Goal: Task Accomplishment & Management: Complete application form

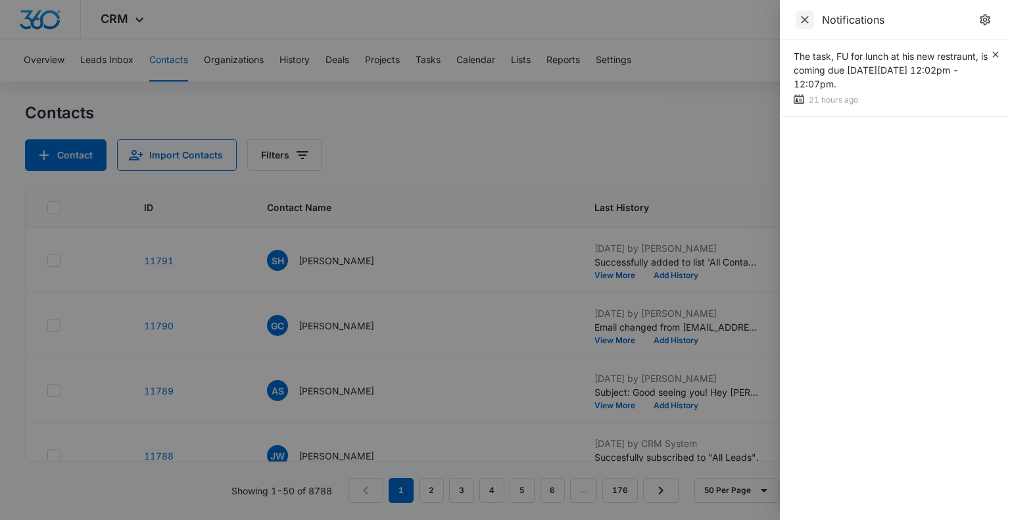
click at [805, 20] on icon "Close" at bounding box center [805, 20] width 8 height 8
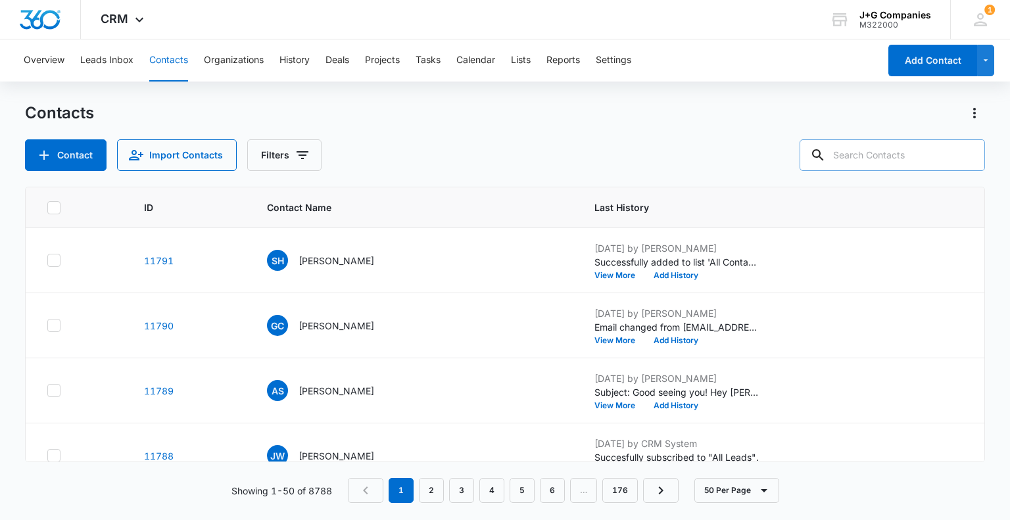
click at [852, 141] on input "text" at bounding box center [892, 155] width 185 height 32
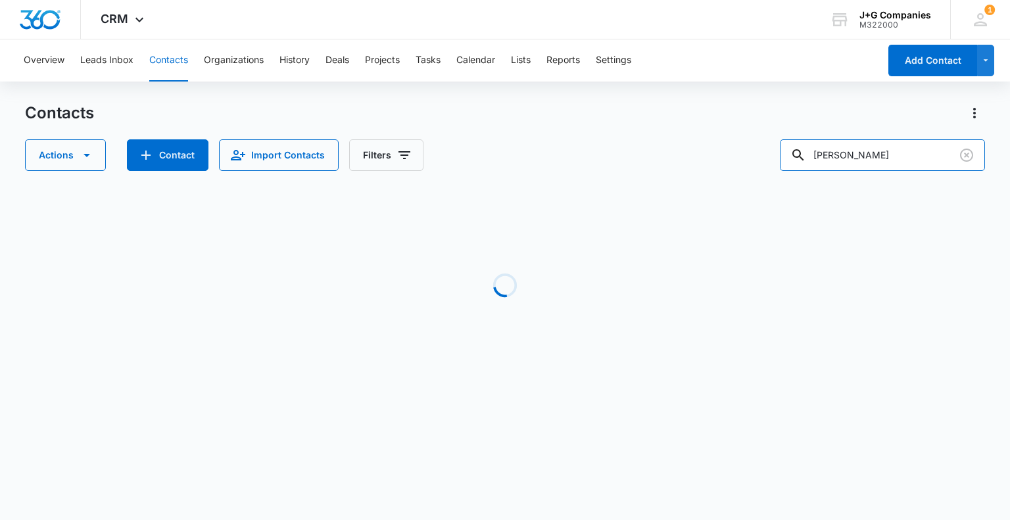
type input "[PERSON_NAME]"
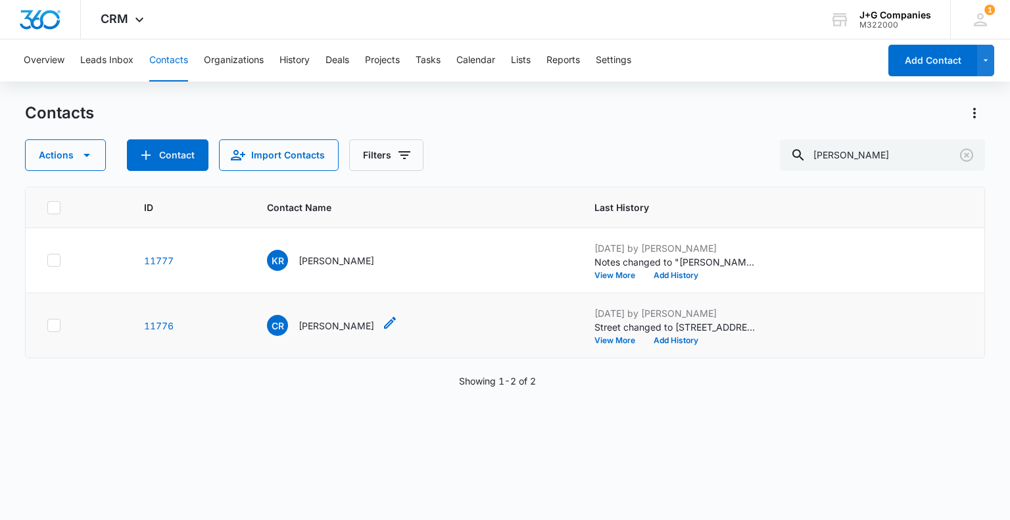
click at [312, 320] on p "[PERSON_NAME]" at bounding box center [337, 326] width 76 height 14
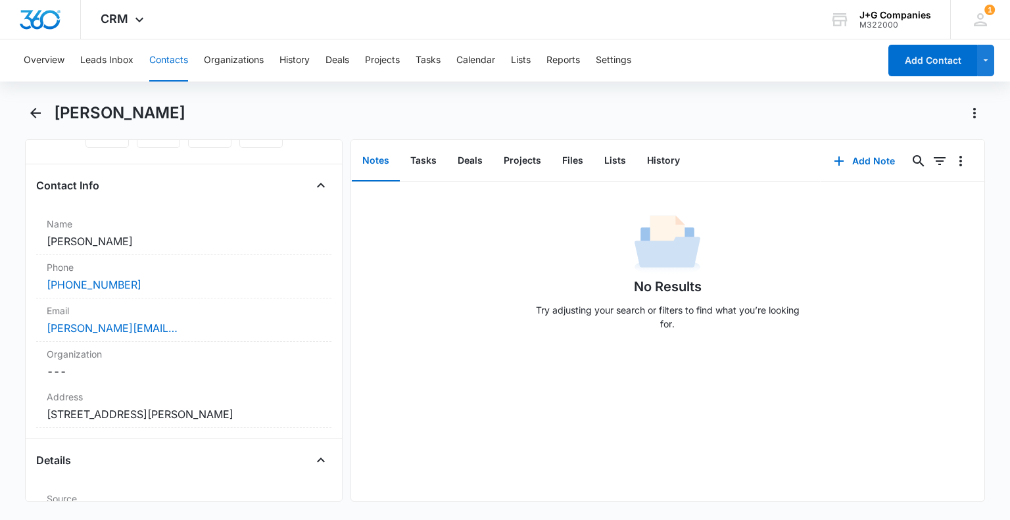
scroll to position [197, 0]
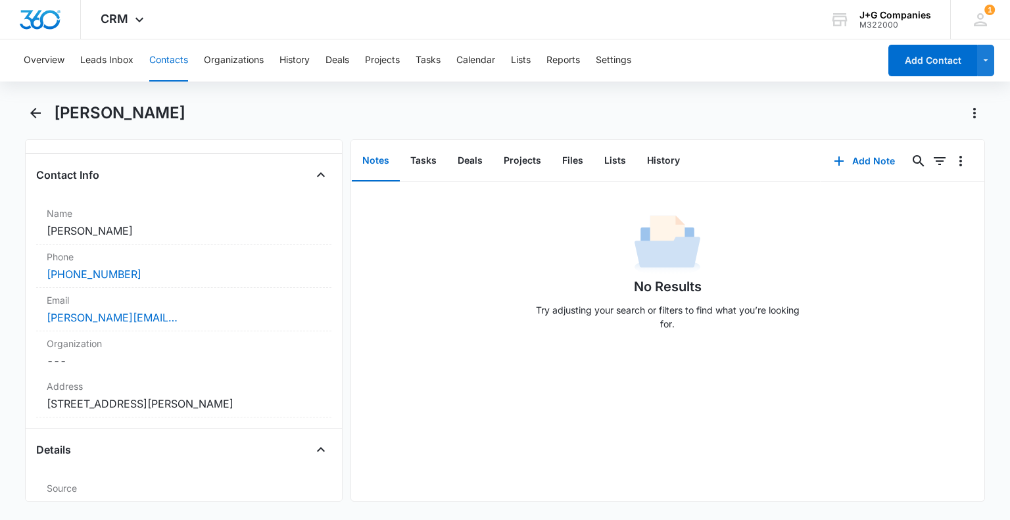
click at [375, 158] on button "Notes" at bounding box center [376, 161] width 48 height 41
click at [850, 158] on button "Add Note" at bounding box center [864, 161] width 87 height 32
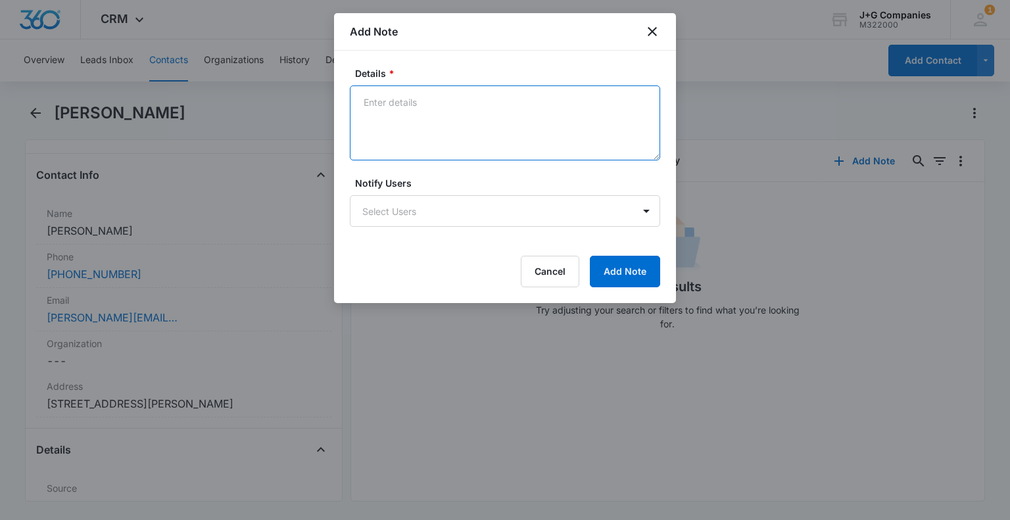
click at [393, 101] on textarea "Details *" at bounding box center [505, 123] width 310 height 75
paste textarea "Spoke with [PERSON_NAME] [DATE] regarding her investors in [US_STATE]. [PERSON_…"
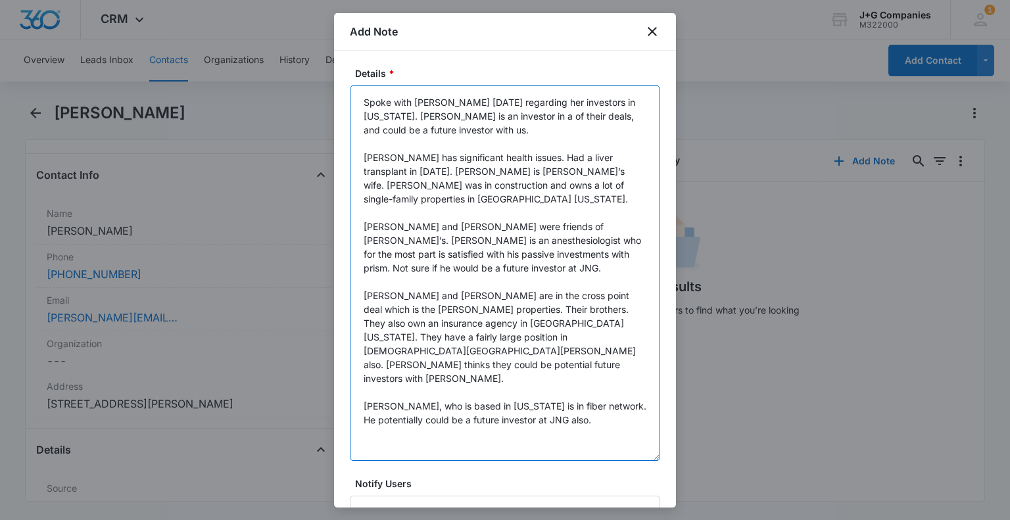
drag, startPoint x: 655, startPoint y: 162, endPoint x: 668, endPoint y: 457, distance: 294.3
click at [668, 457] on div "Details * Spoke with [PERSON_NAME] [DATE] regarding her investors in [US_STATE]…" at bounding box center [505, 279] width 342 height 457
click at [514, 102] on textarea "Spoke with [PERSON_NAME] [DATE] regarding her investors in [US_STATE]. [PERSON_…" at bounding box center [505, 274] width 310 height 376
drag, startPoint x: 547, startPoint y: 115, endPoint x: 558, endPoint y: 115, distance: 11.2
click at [547, 115] on textarea "Spoke with [PERSON_NAME] on [DATE] regarding her investors in [US_STATE]. [PERS…" at bounding box center [505, 274] width 310 height 376
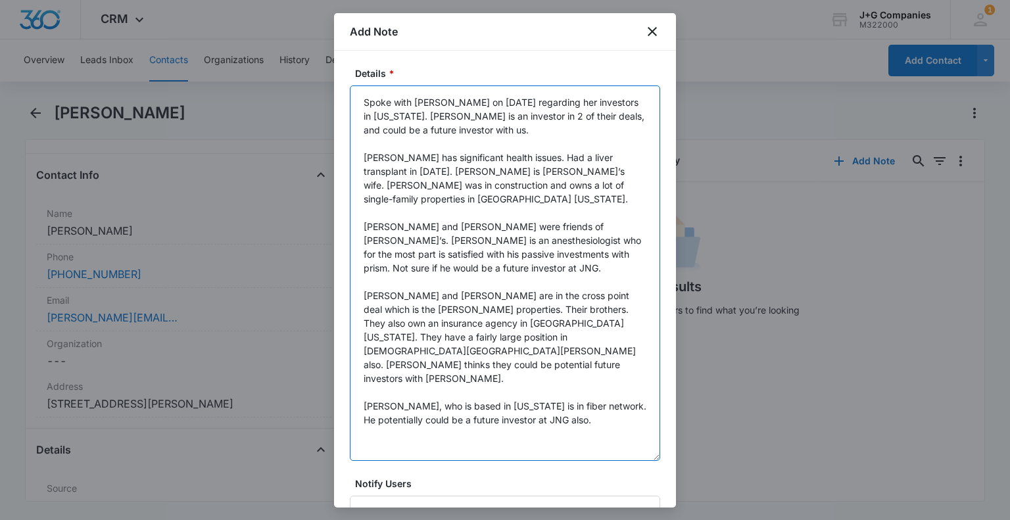
click at [405, 101] on textarea "Spoke with [PERSON_NAME] on [DATE] regarding her investors in [US_STATE]. [PERS…" at bounding box center [505, 274] width 310 height 376
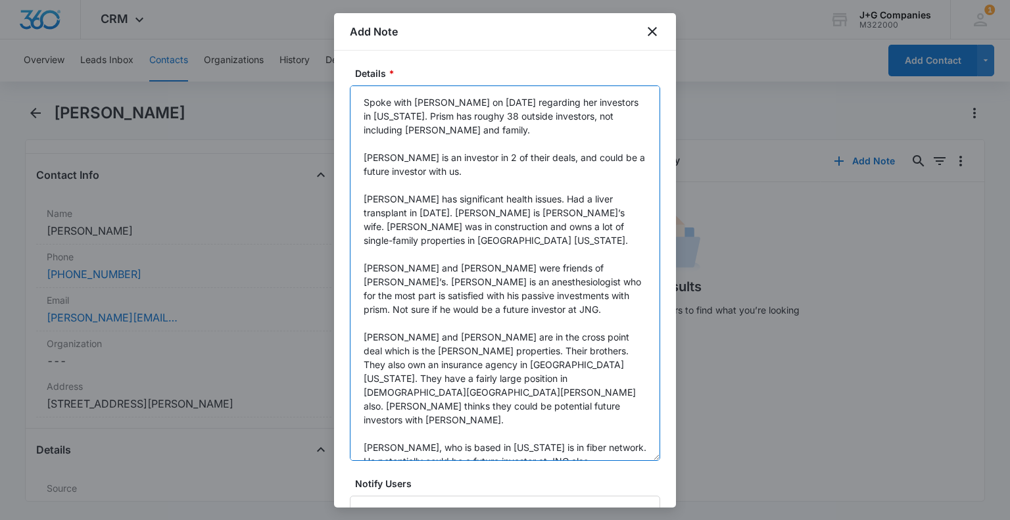
click at [390, 253] on textarea "Spoke with [PERSON_NAME] on [DATE] regarding her investors in [US_STATE]. Prism…" at bounding box center [505, 274] width 310 height 376
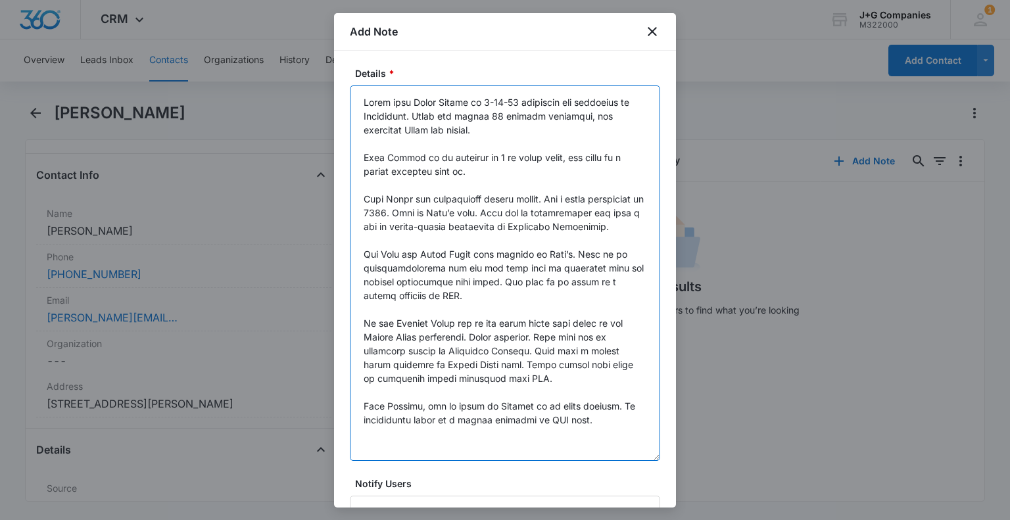
click at [606, 254] on textarea "Details *" at bounding box center [505, 274] width 310 height 376
drag, startPoint x: 453, startPoint y: 295, endPoint x: 472, endPoint y: 299, distance: 19.0
click at [455, 294] on textarea "Details *" at bounding box center [505, 274] width 310 height 376
click at [412, 335] on textarea "Details *" at bounding box center [505, 274] width 310 height 376
click at [495, 337] on textarea "Details *" at bounding box center [505, 274] width 310 height 376
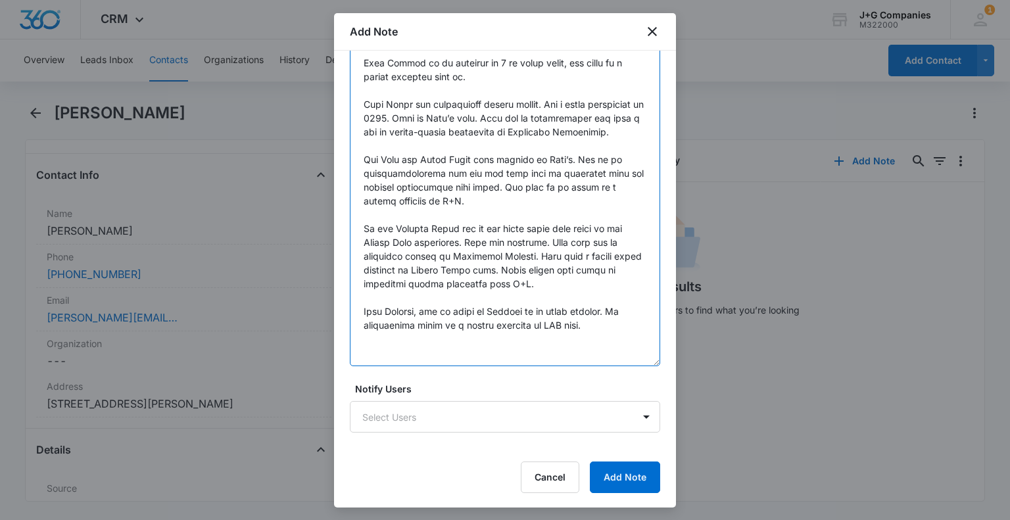
scroll to position [95, 0]
drag, startPoint x: 424, startPoint y: 309, endPoint x: 433, endPoint y: 307, distance: 9.3
click at [426, 308] on textarea "Details *" at bounding box center [505, 178] width 310 height 376
click at [547, 325] on textarea "Details *" at bounding box center [505, 178] width 310 height 376
type textarea "Lorem ipsu Dolor Sitame co 3-18-93 adipiscin eli seddoeius te Incididunt. Utlab…"
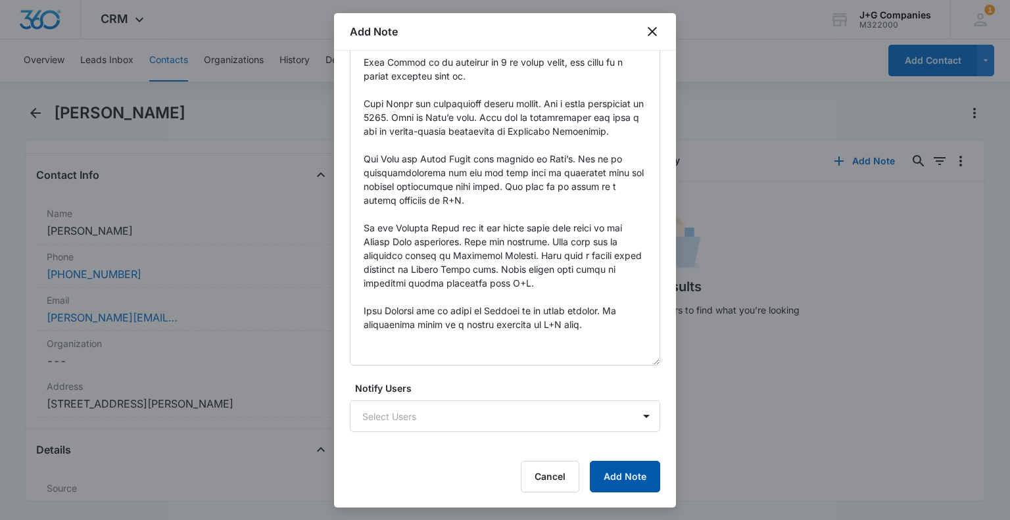
click at [620, 472] on button "Add Note" at bounding box center [625, 477] width 70 height 32
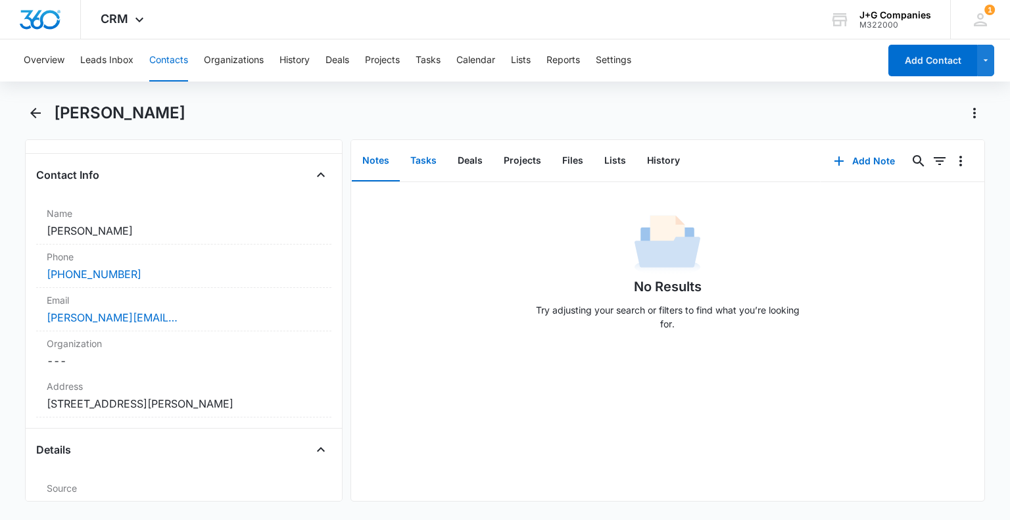
click at [426, 158] on button "Tasks" at bounding box center [423, 161] width 47 height 41
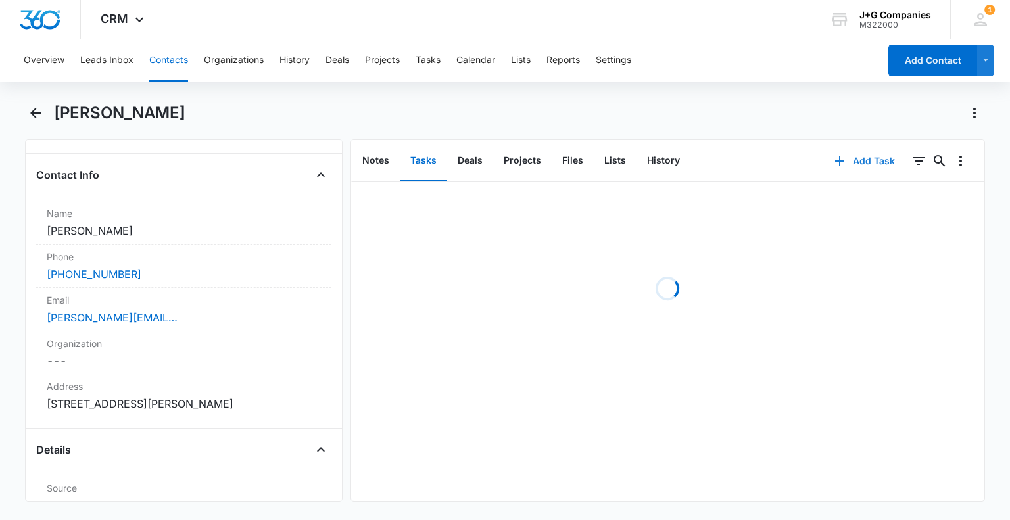
click at [854, 162] on button "Add Task" at bounding box center [865, 161] width 87 height 32
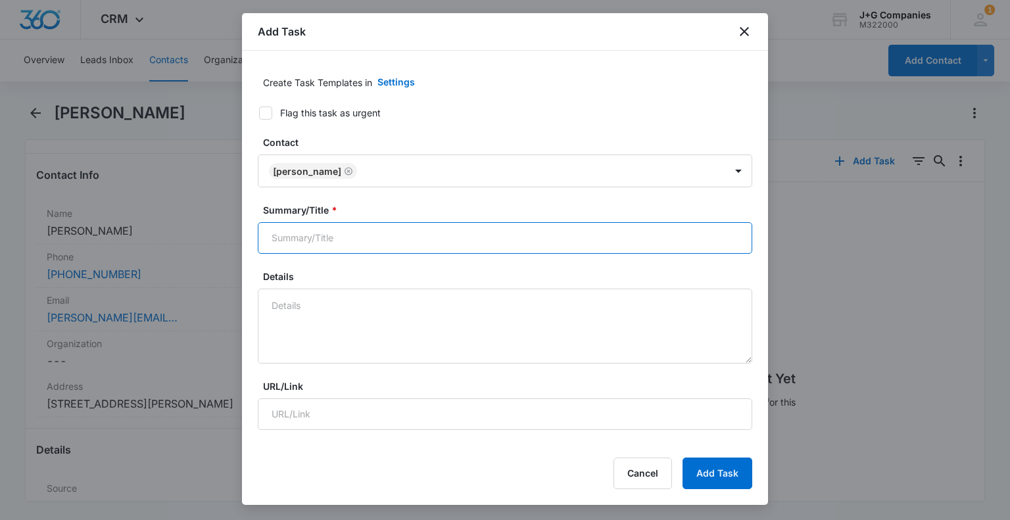
click at [339, 236] on input "Summary/Title *" at bounding box center [505, 238] width 495 height 32
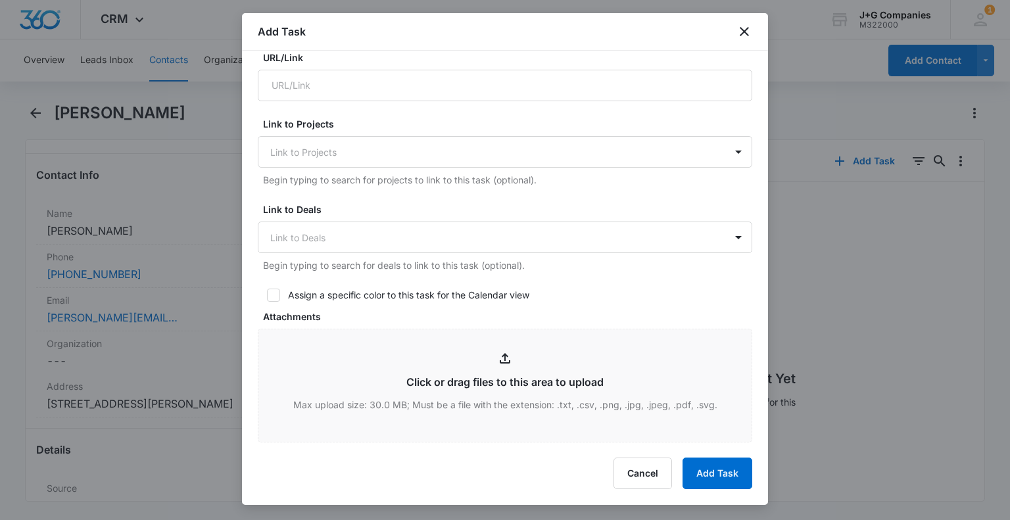
scroll to position [592, 0]
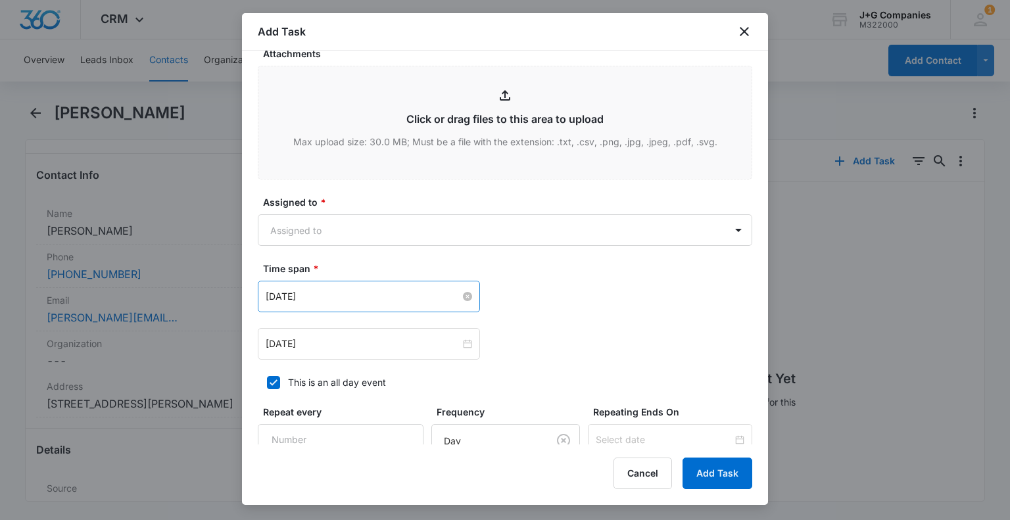
type input "Touch base with [PERSON_NAME] on Whittier deal"
click at [405, 295] on input "[DATE]" at bounding box center [363, 296] width 195 height 14
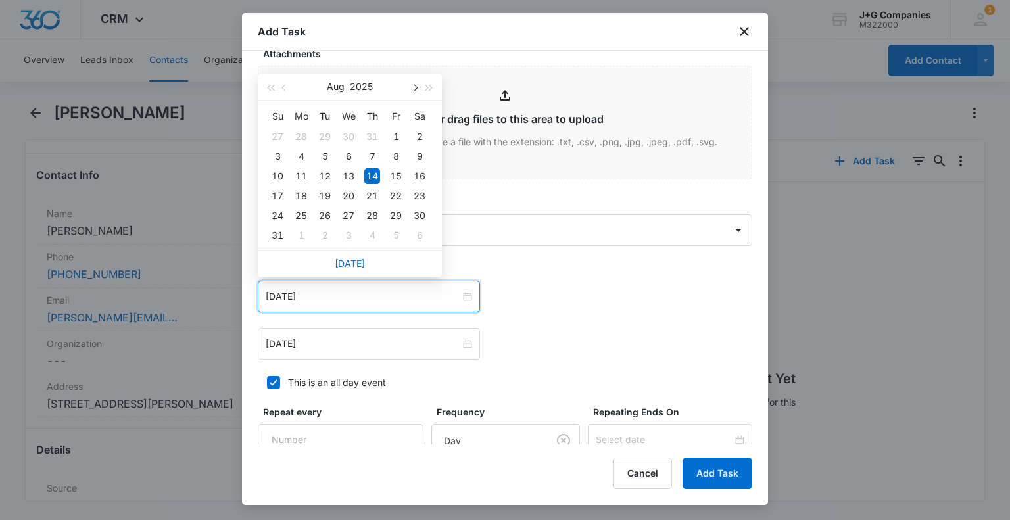
click at [417, 85] on button "button" at bounding box center [414, 87] width 14 height 26
type input "[DATE]"
click at [347, 234] on div "8" at bounding box center [349, 236] width 16 height 16
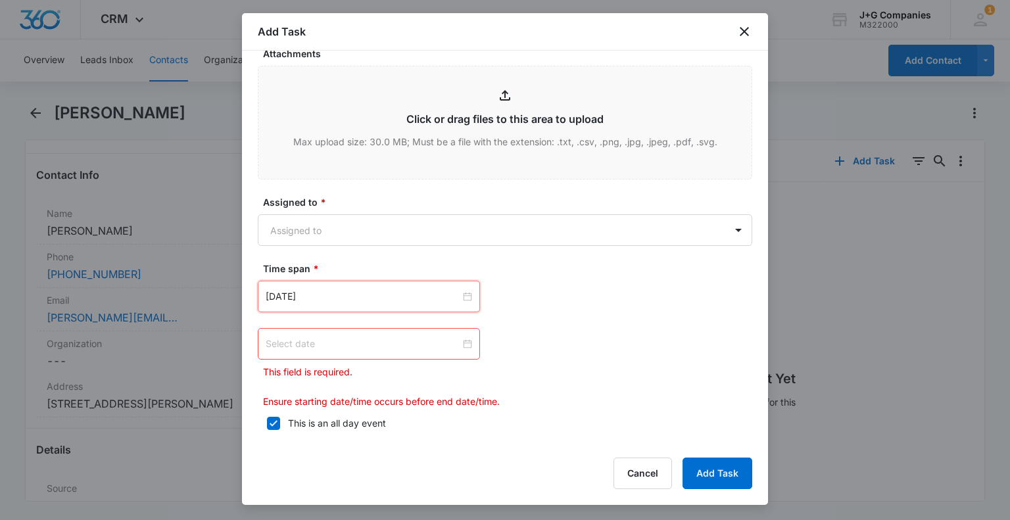
click at [418, 334] on div at bounding box center [369, 344] width 222 height 32
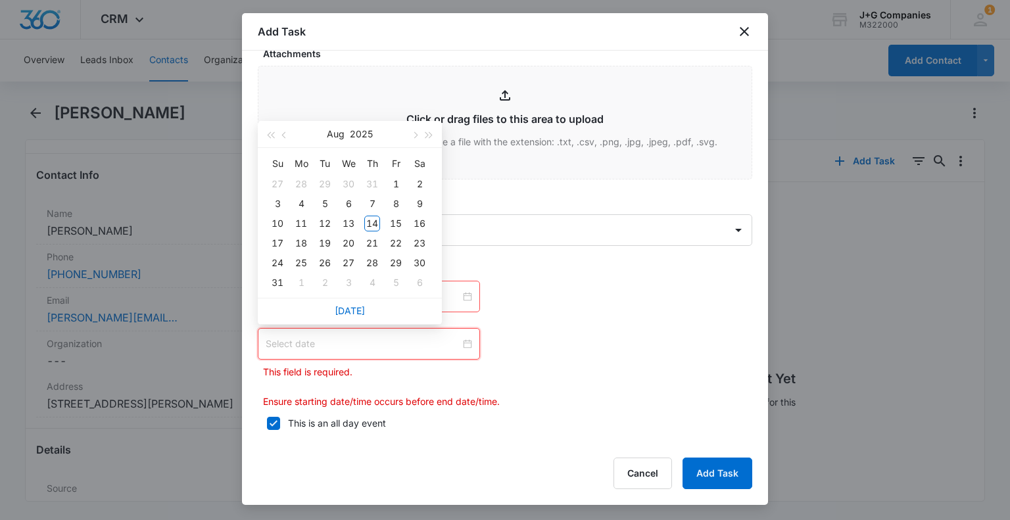
click at [418, 345] on input at bounding box center [363, 344] width 195 height 14
type input "[DATE]"
click at [418, 133] on button "button" at bounding box center [414, 134] width 14 height 26
click at [350, 182] on div "1" at bounding box center [349, 184] width 16 height 16
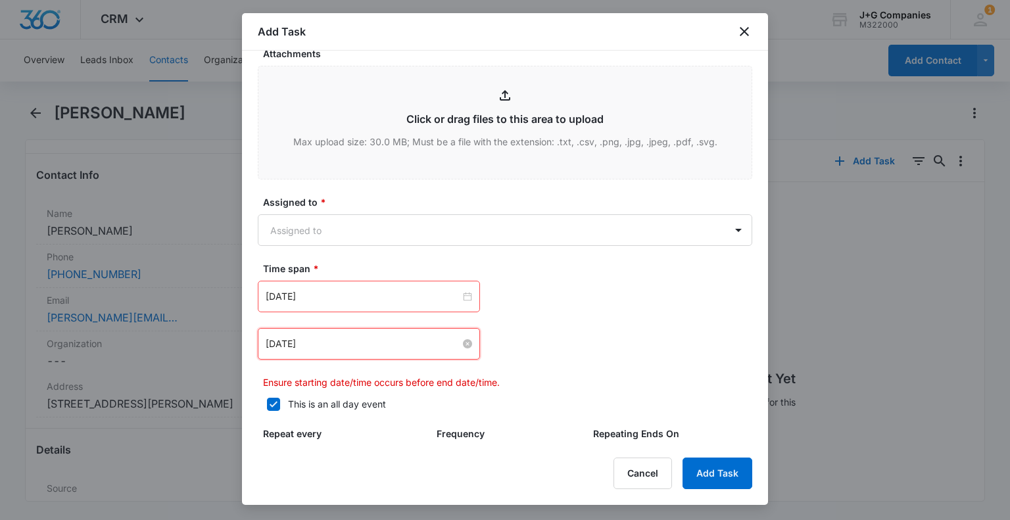
click at [368, 346] on input "[DATE]" at bounding box center [363, 344] width 195 height 14
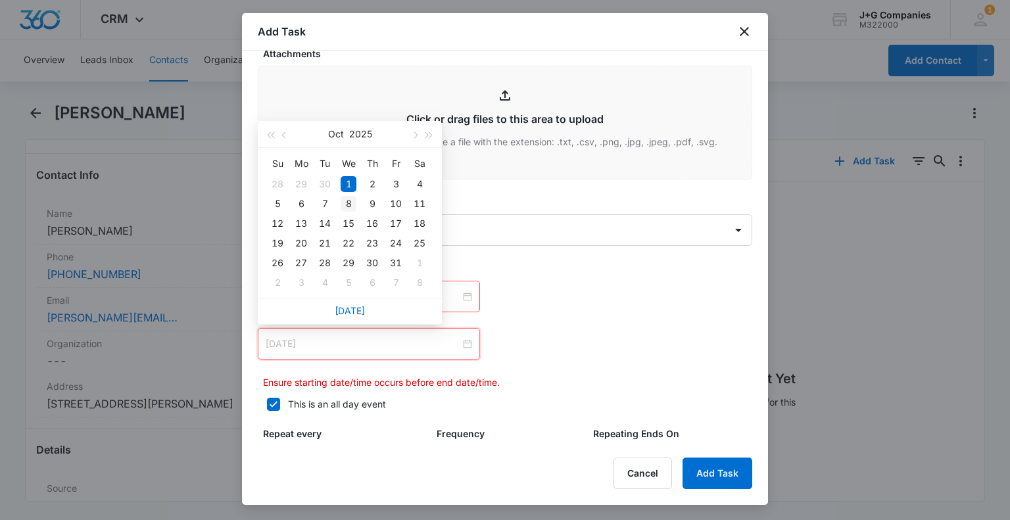
type input "[DATE]"
click at [351, 201] on div "8" at bounding box center [349, 204] width 16 height 16
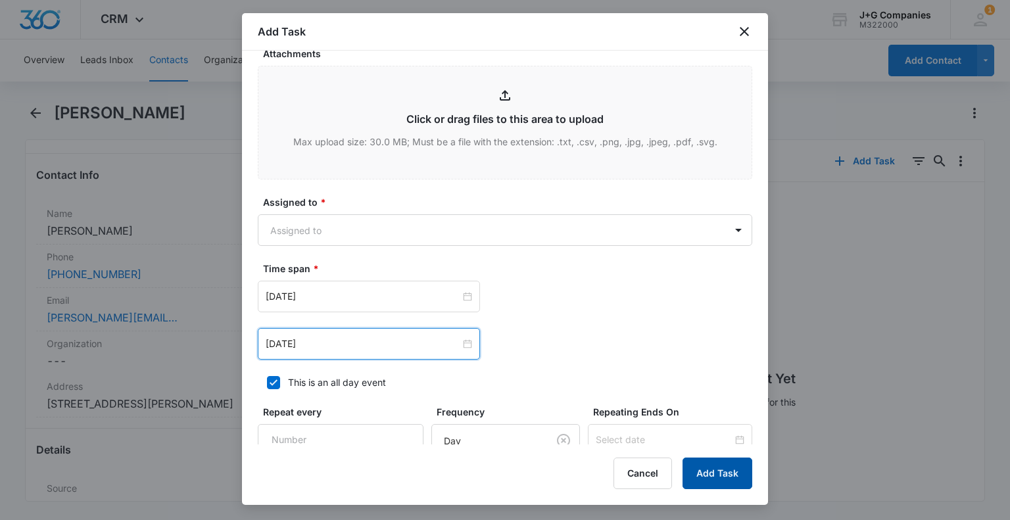
click at [716, 468] on button "Add Task" at bounding box center [718, 474] width 70 height 32
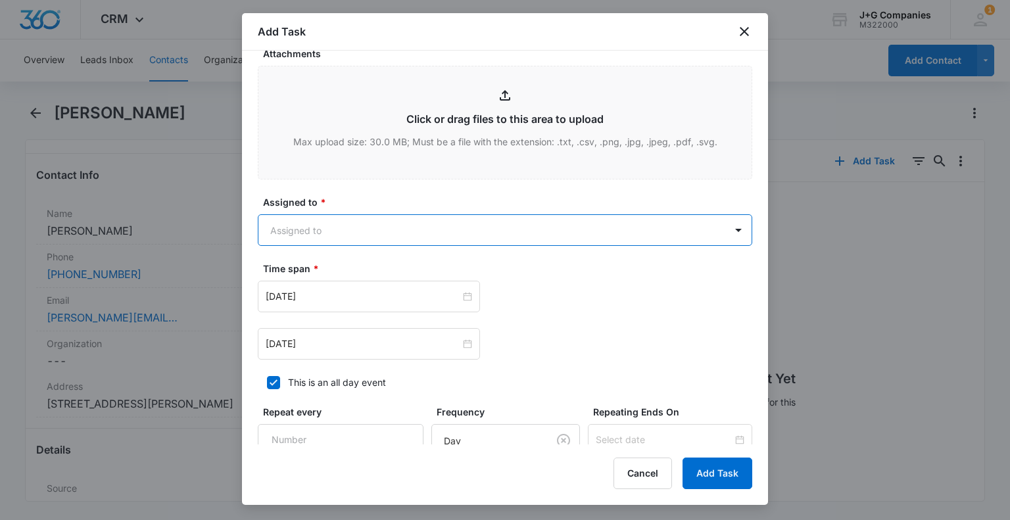
click at [614, 326] on div "[DATE] [DATE] Su Mo Tu We Th Fr Sa 28 29 30 1 2 3 4 5 6 7 8 9 10 11 12 13 14 15…" at bounding box center [505, 320] width 495 height 79
click at [386, 220] on body "CRM Apps Reputation Forms CRM Email Social Content Intelligence Files Brand Set…" at bounding box center [505, 260] width 1010 height 520
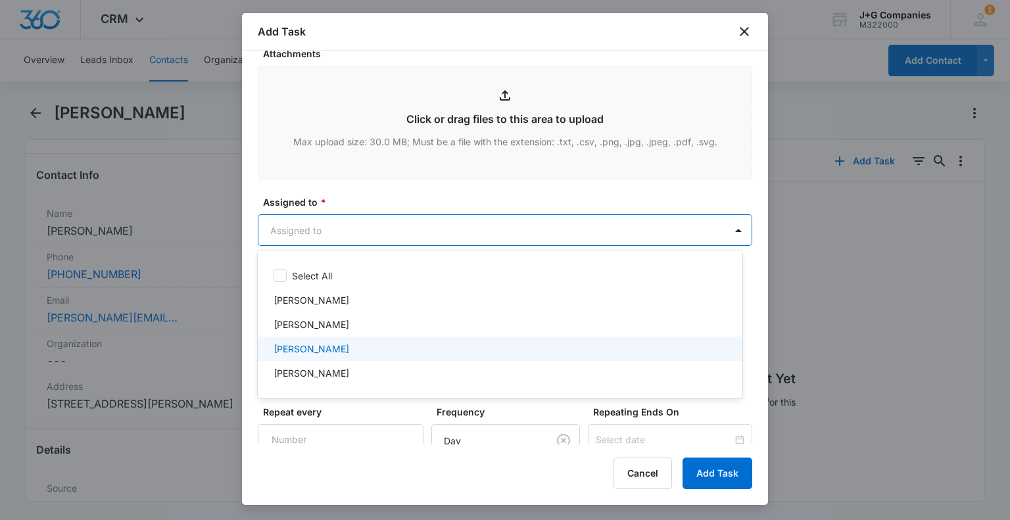
click at [316, 349] on p "[PERSON_NAME]" at bounding box center [312, 349] width 76 height 14
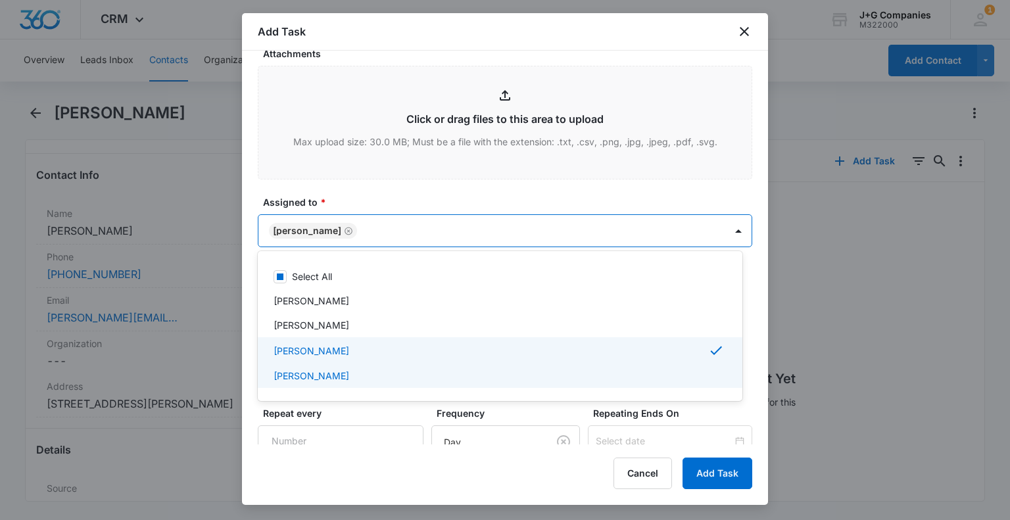
click at [710, 468] on div at bounding box center [505, 260] width 1010 height 520
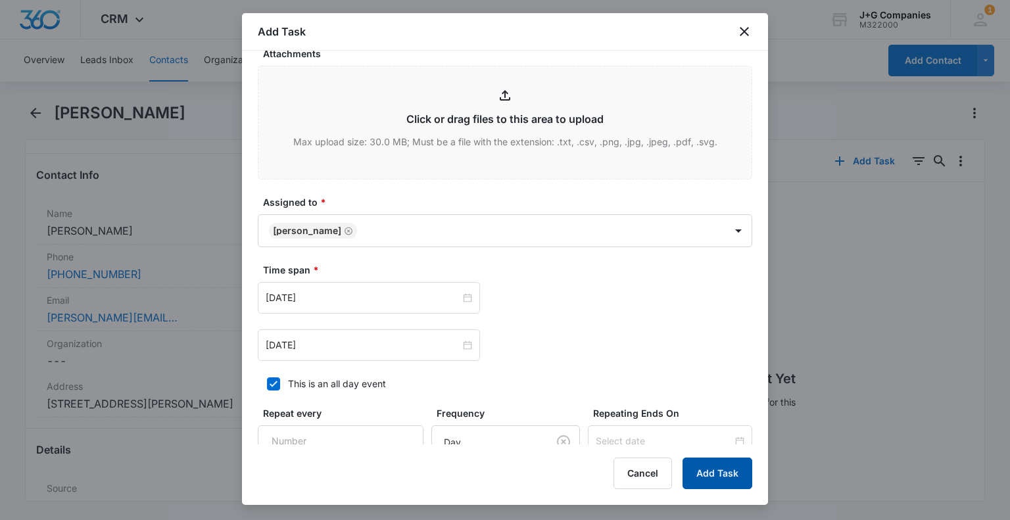
click at [706, 466] on button "Add Task" at bounding box center [718, 474] width 70 height 32
